Goal: Task Accomplishment & Management: Manage account settings

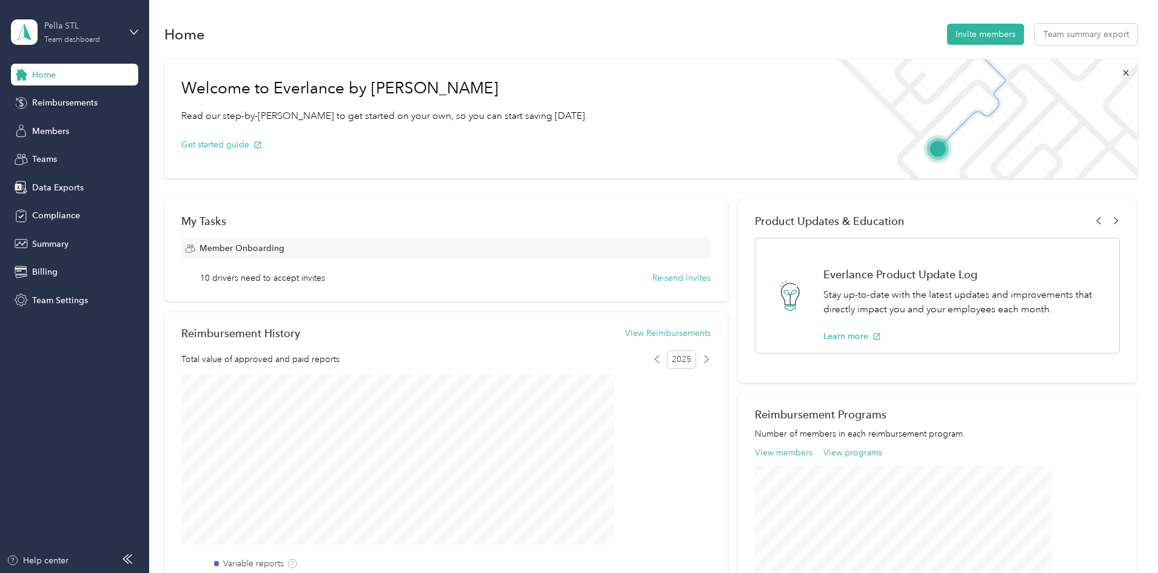
click at [108, 32] on div "Pella STL" at bounding box center [82, 25] width 76 height 13
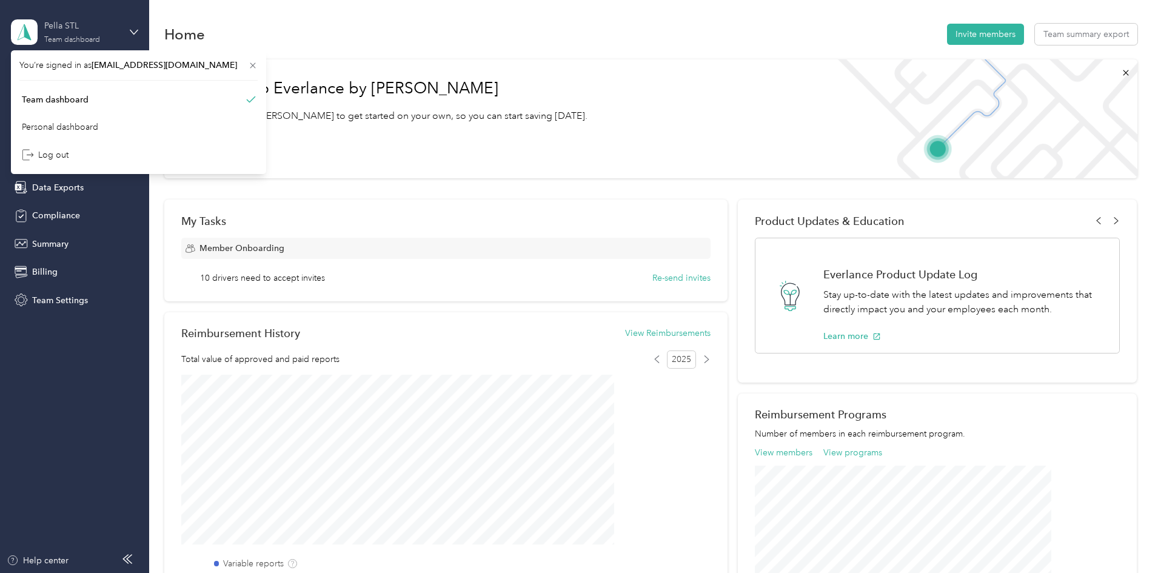
click at [112, 30] on div "Pella STL" at bounding box center [82, 25] width 76 height 13
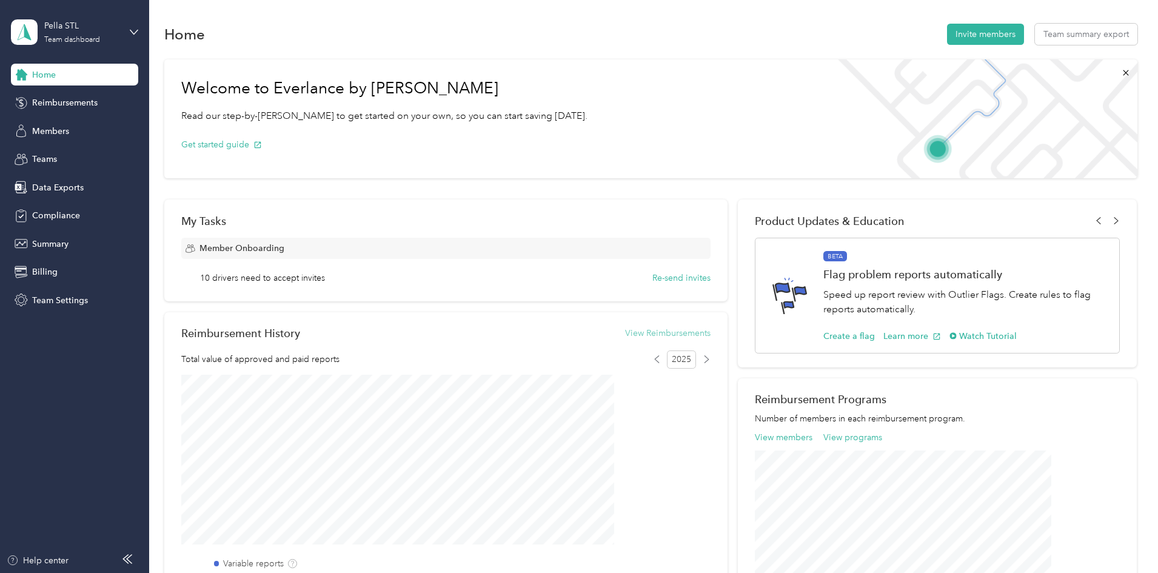
click at [664, 334] on button "View Reimbursements" at bounding box center [667, 333] width 85 height 13
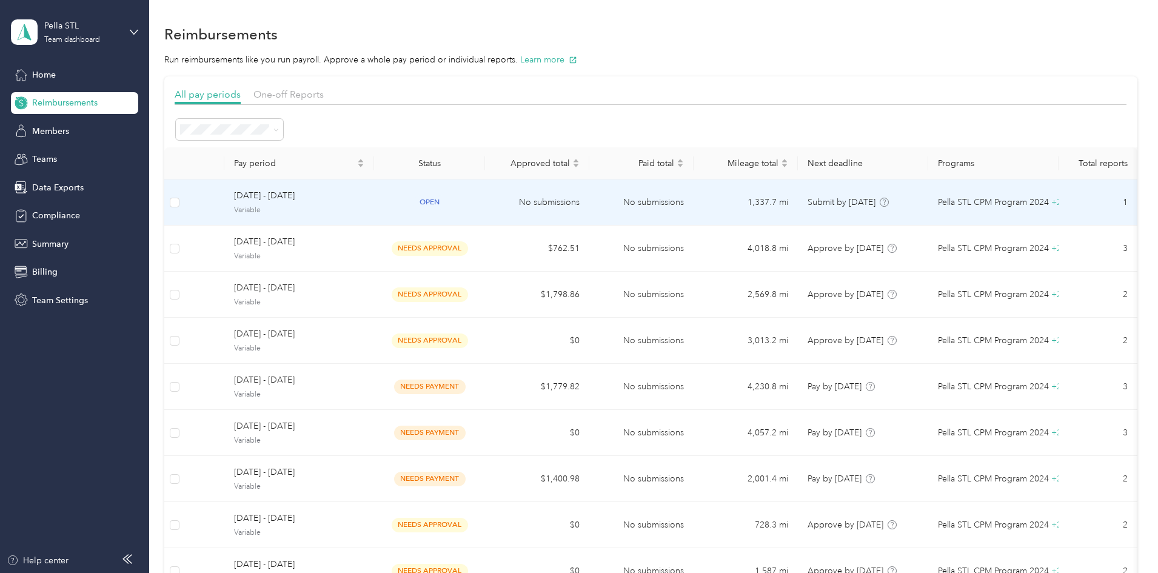
click at [301, 204] on td "[DATE] - [DATE] Variable" at bounding box center [299, 202] width 150 height 46
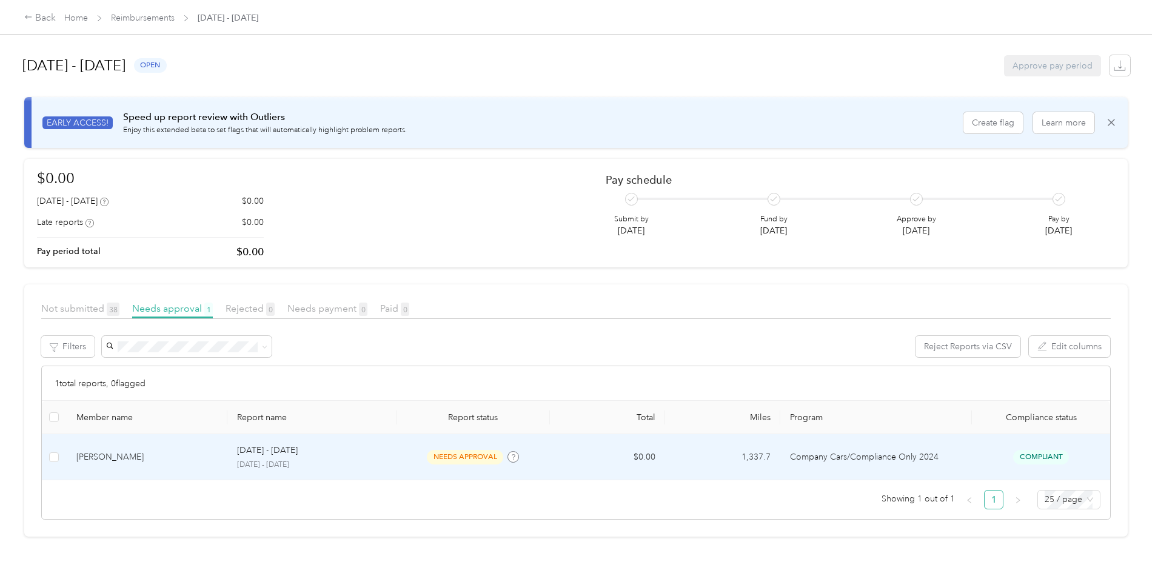
click at [368, 474] on td "[DATE] - [DATE] [DATE] - [DATE]" at bounding box center [311, 457] width 168 height 46
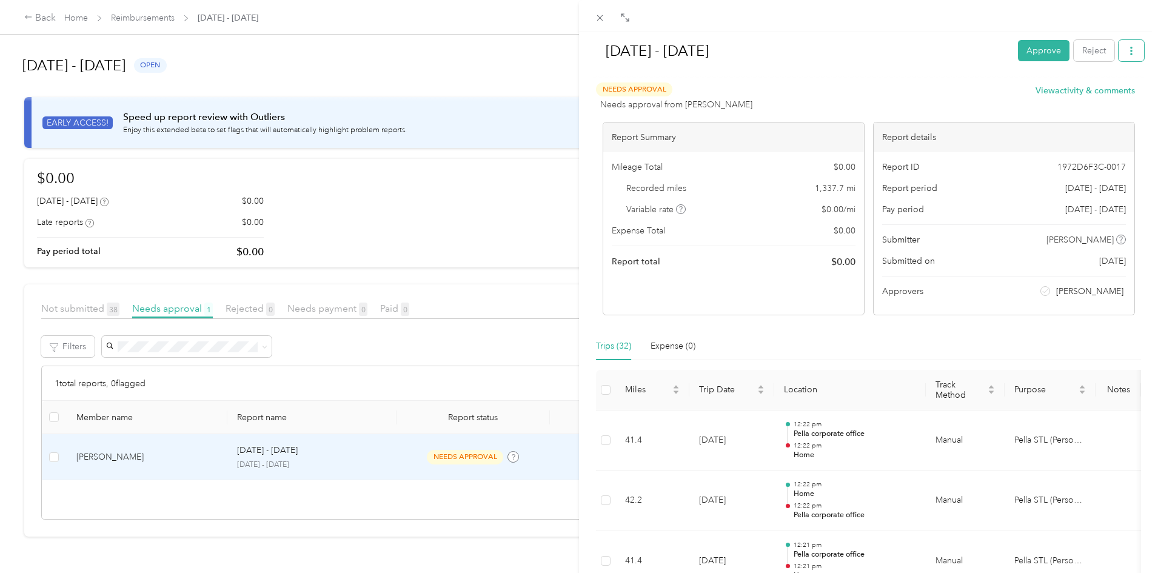
click at [1130, 50] on button "button" at bounding box center [1130, 50] width 25 height 21
click at [1080, 90] on span "Download" at bounding box center [1087, 95] width 40 height 13
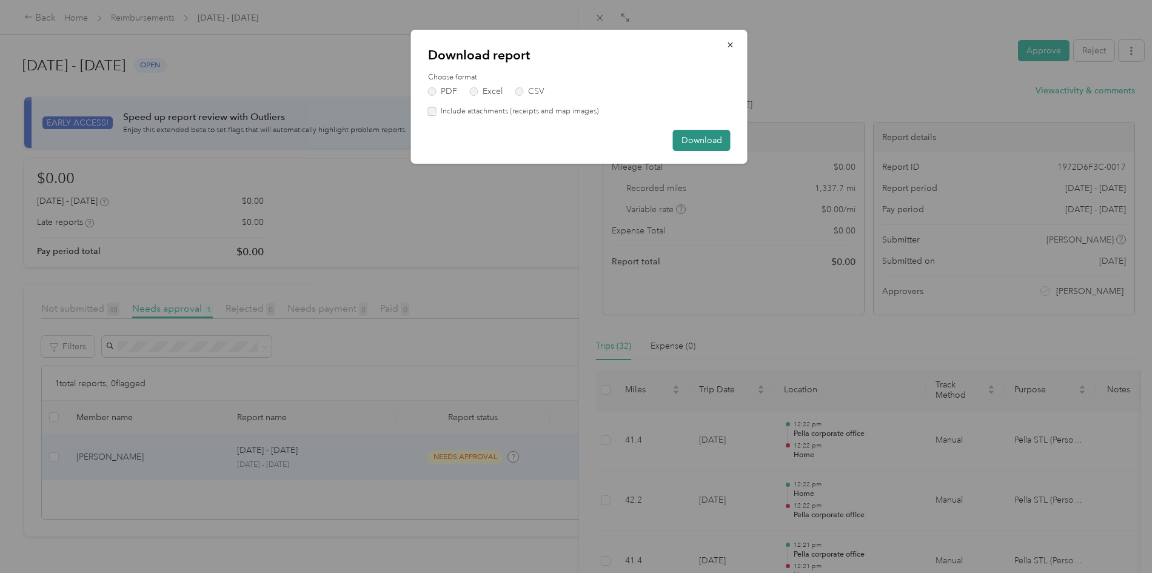
click at [691, 137] on button "Download" at bounding box center [702, 140] width 58 height 21
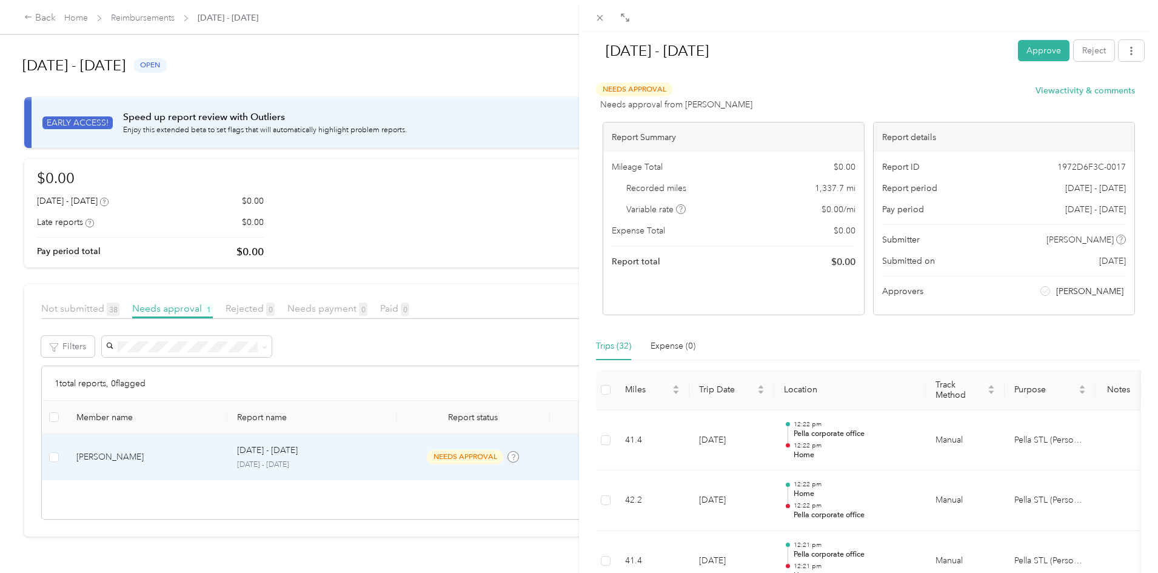
drag, startPoint x: 88, startPoint y: 461, endPoint x: 94, endPoint y: 455, distance: 8.6
click at [88, 460] on div "[DATE] - [DATE] Approve Reject Needs Approval Needs approval from [PERSON_NAME]…" at bounding box center [579, 286] width 1158 height 573
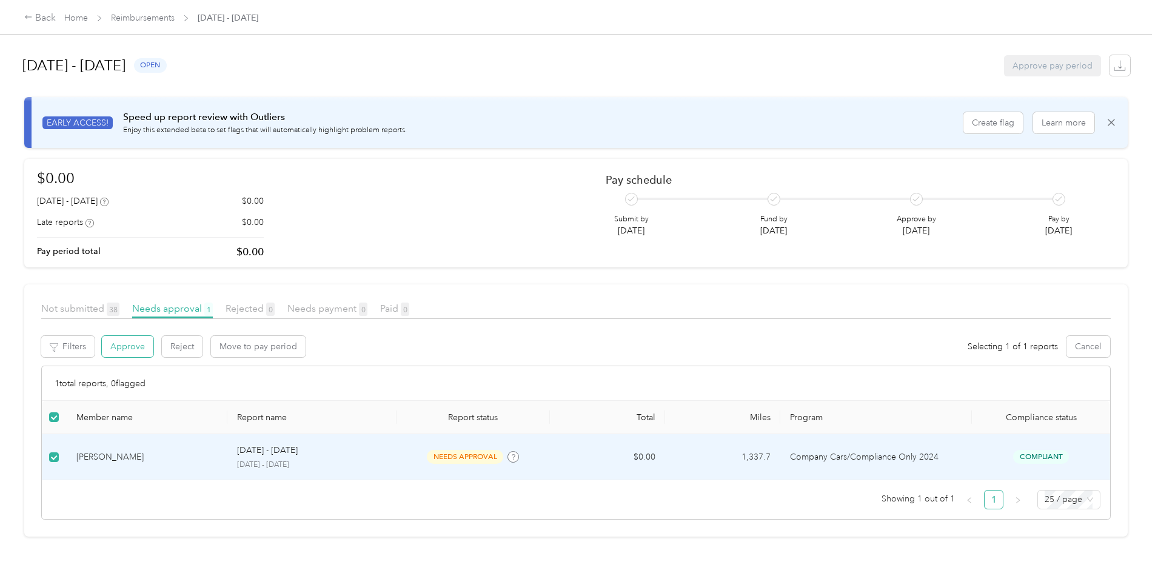
click at [153, 347] on button "Approve" at bounding box center [128, 346] width 52 height 21
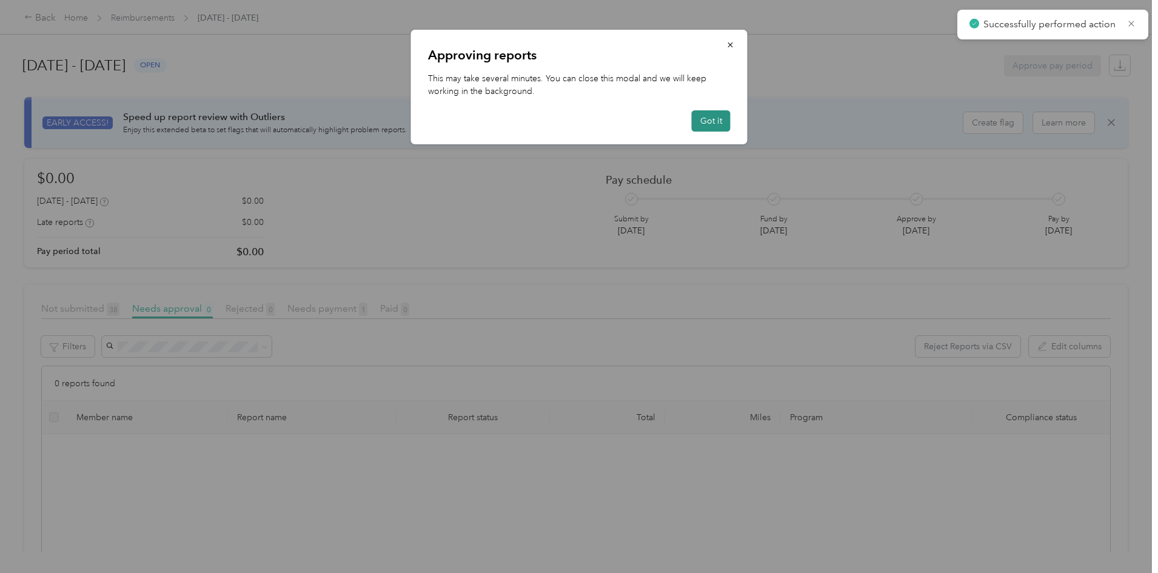
click at [715, 115] on button "Got it" at bounding box center [710, 120] width 39 height 21
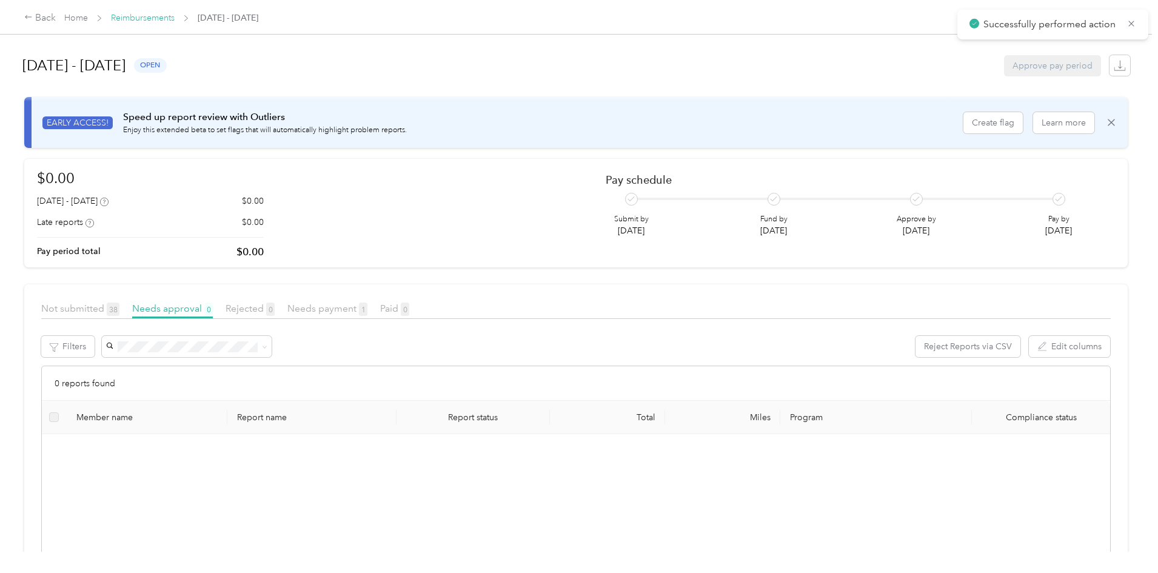
click at [175, 15] on link "Reimbursements" at bounding box center [143, 18] width 64 height 10
